Goal: Task Accomplishment & Management: Use online tool/utility

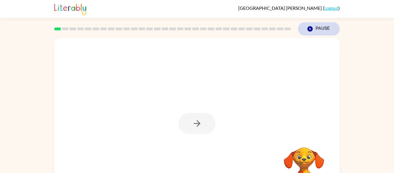
click at [309, 29] on icon "Pause" at bounding box center [310, 29] width 6 height 6
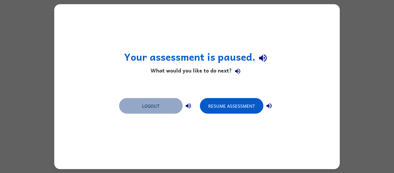
click at [143, 109] on button "Logout" at bounding box center [150, 106] width 63 height 16
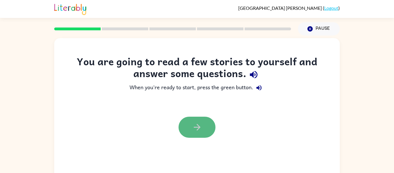
click at [188, 127] on button "button" at bounding box center [197, 127] width 37 height 21
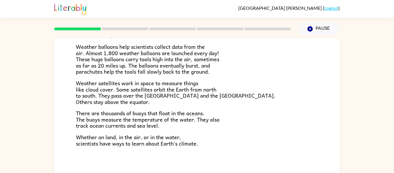
scroll to position [30, 0]
